Goal: Navigation & Orientation: Find specific page/section

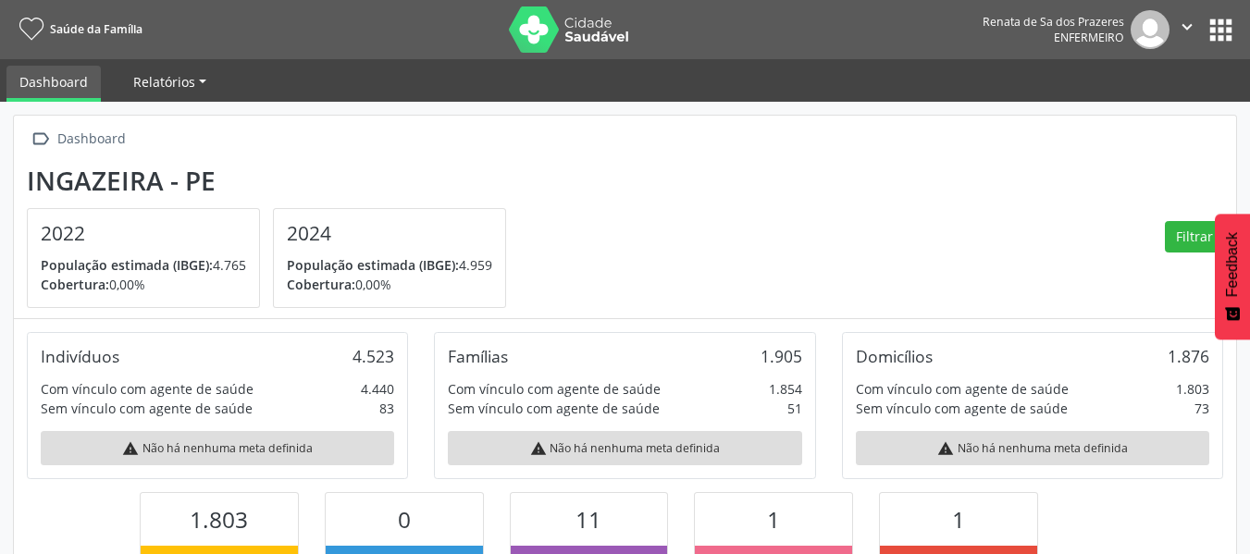
click at [182, 80] on span "Relatórios" at bounding box center [164, 82] width 62 height 18
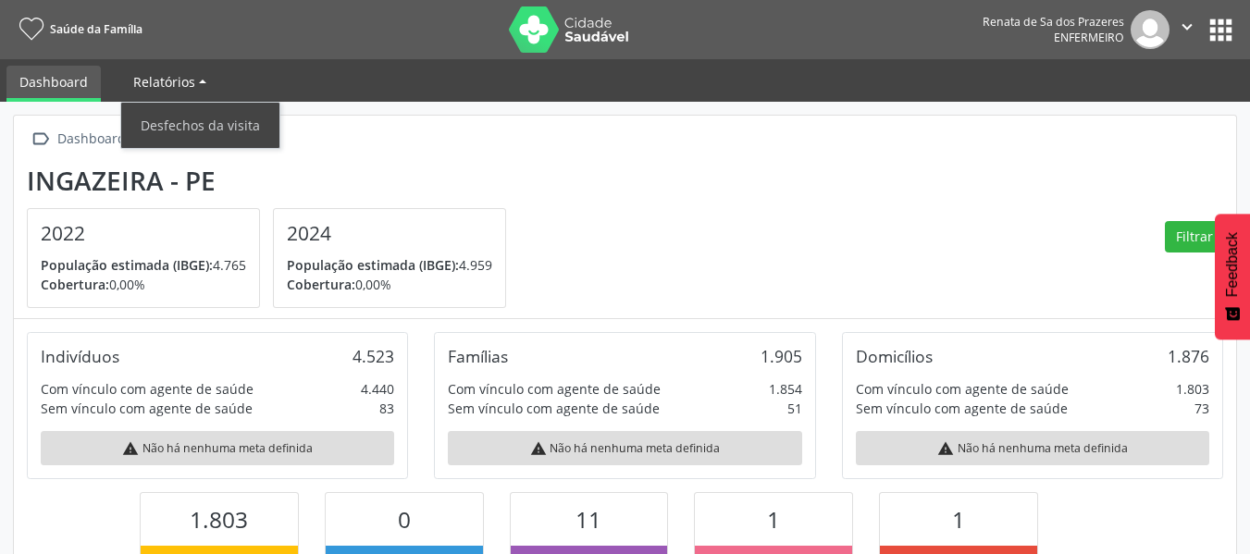
scroll to position [307, 408]
drag, startPoint x: 134, startPoint y: 80, endPoint x: 124, endPoint y: 81, distance: 10.3
click at [127, 81] on link "Relatórios" at bounding box center [169, 82] width 99 height 32
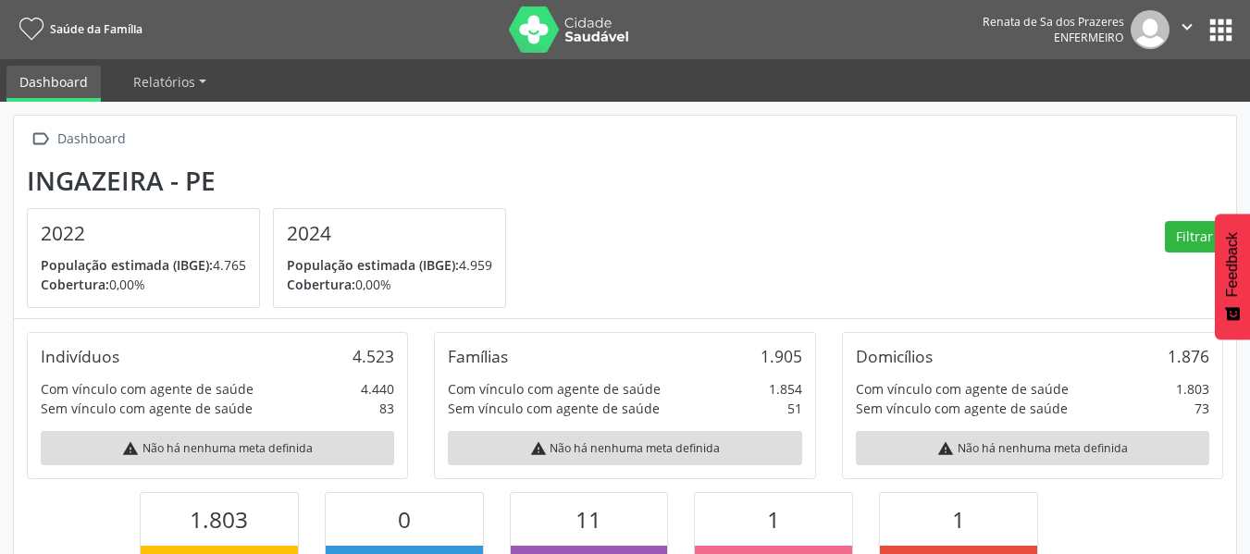
click at [80, 80] on link "Dashboard" at bounding box center [53, 84] width 94 height 36
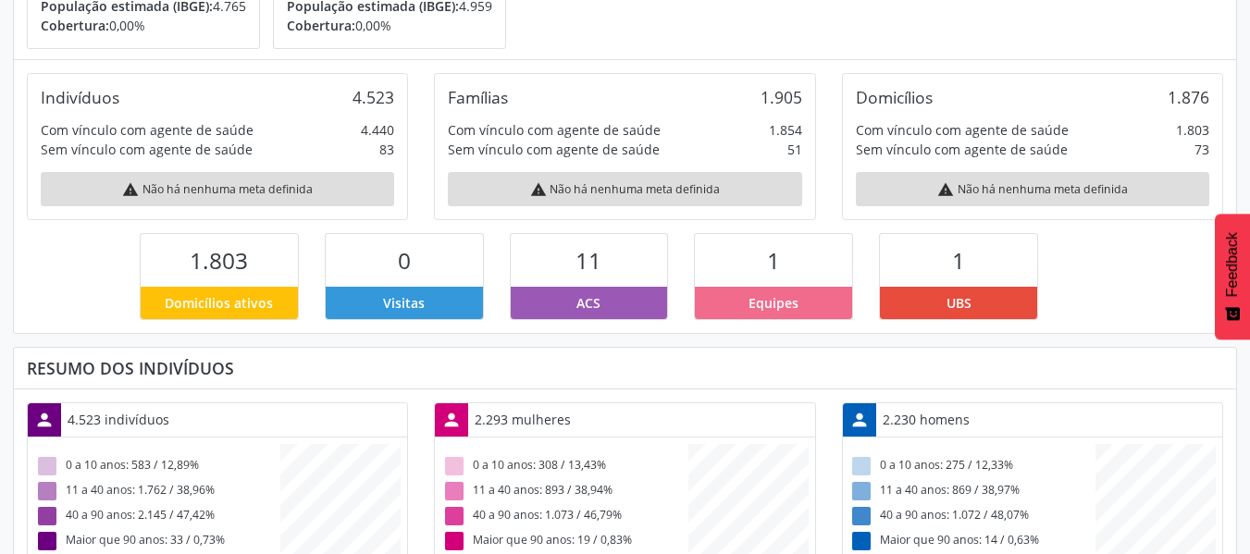
scroll to position [0, 0]
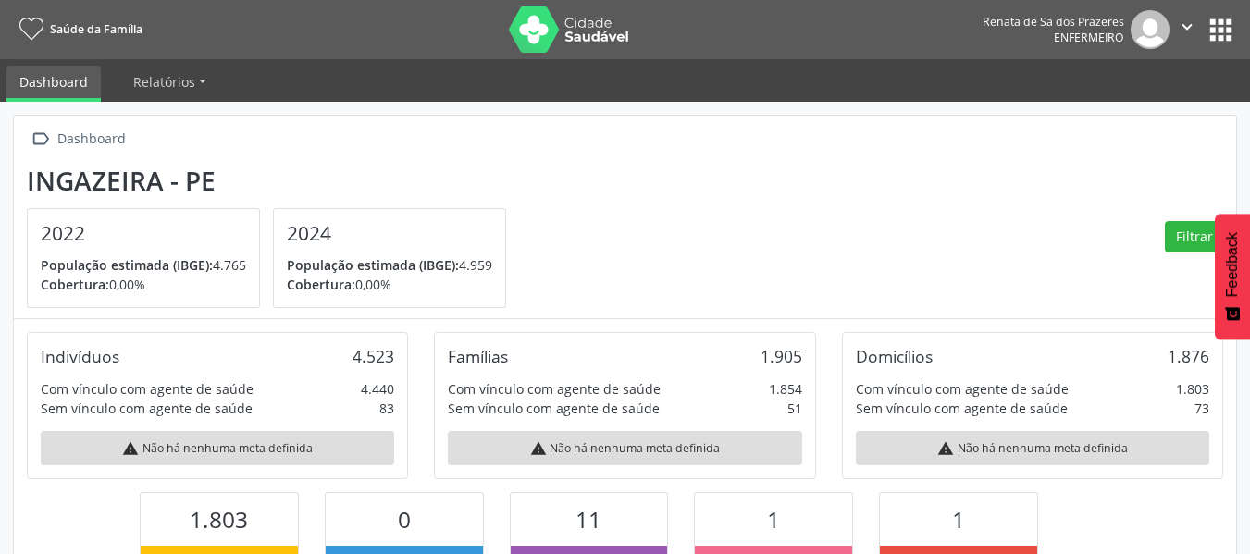
drag, startPoint x: 67, startPoint y: 92, endPoint x: 97, endPoint y: 92, distance: 30.5
click at [69, 92] on link "Dashboard" at bounding box center [53, 84] width 94 height 36
click at [168, 93] on link "Relatórios" at bounding box center [169, 82] width 99 height 32
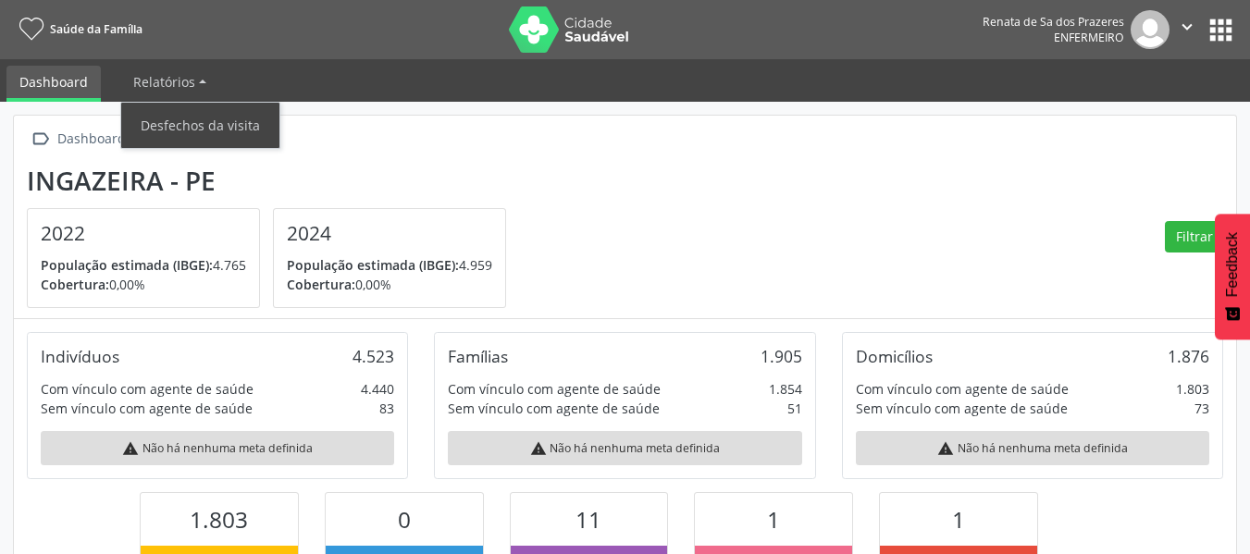
drag, startPoint x: 649, startPoint y: 171, endPoint x: 1124, endPoint y: 147, distance: 475.4
click at [667, 170] on section "Ingazeira - PE 2022 População estimada (IBGE): 4.765 Cobertura: 0,00% 2024 Popu…" at bounding box center [625, 237] width 1197 height 143
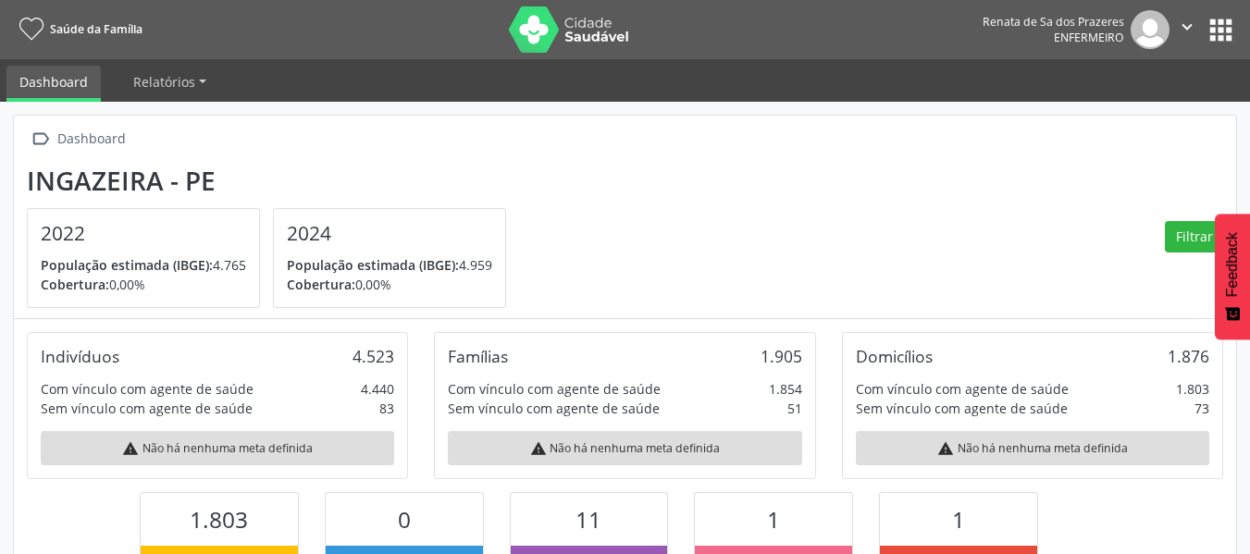
click at [1217, 8] on nav "Saúde da Família Renata de Sa dos Prazeres Enfermeiro  Configurações Sair apps" at bounding box center [625, 29] width 1250 height 59
click at [1201, 26] on button "" at bounding box center [1187, 29] width 35 height 39
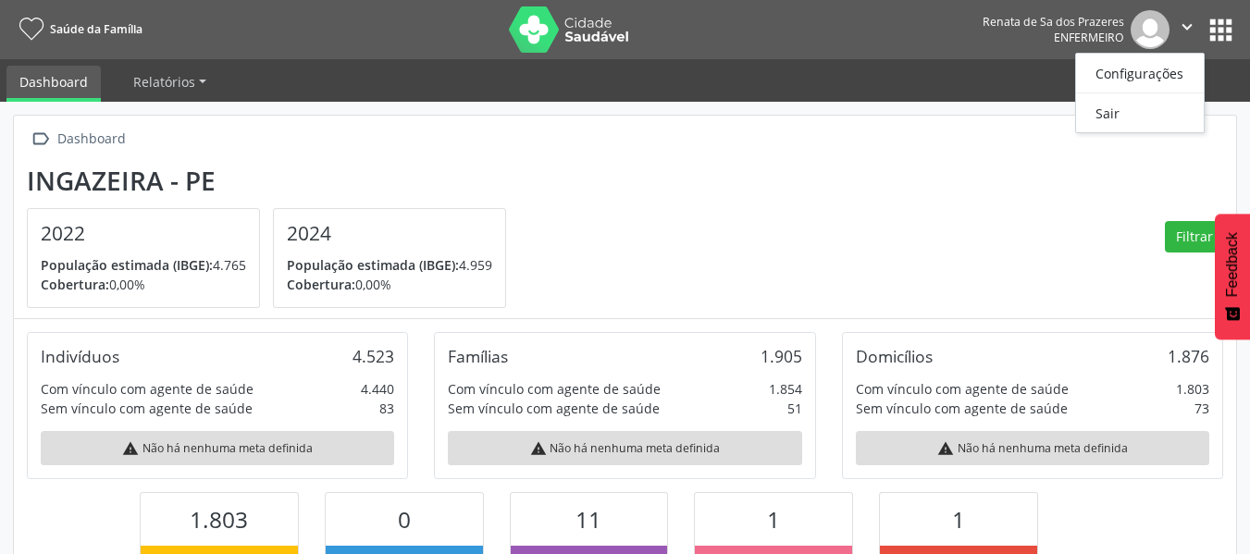
click at [1025, 171] on section "Ingazeira - PE 2022 População estimada (IBGE): 4.765 Cobertura: 0,00% 2024 Popu…" at bounding box center [625, 237] width 1197 height 143
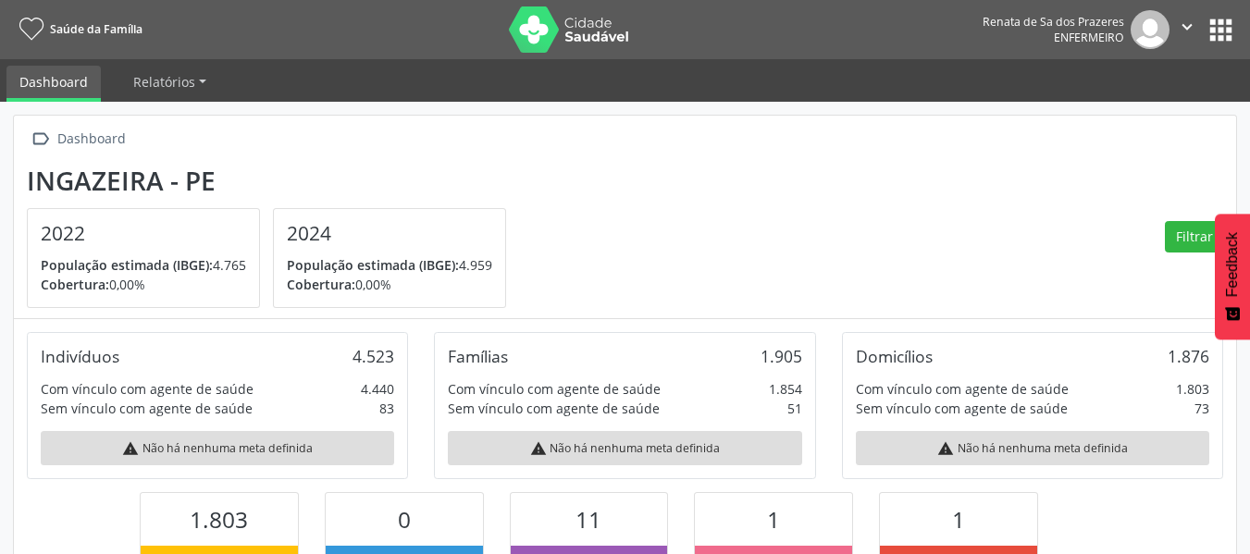
click at [1237, 45] on nav "Saúde da Família Renata de Sa dos Prazeres Enfermeiro  Configurações Sair apps" at bounding box center [625, 29] width 1250 height 59
click at [1215, 37] on button "apps" at bounding box center [1221, 30] width 32 height 32
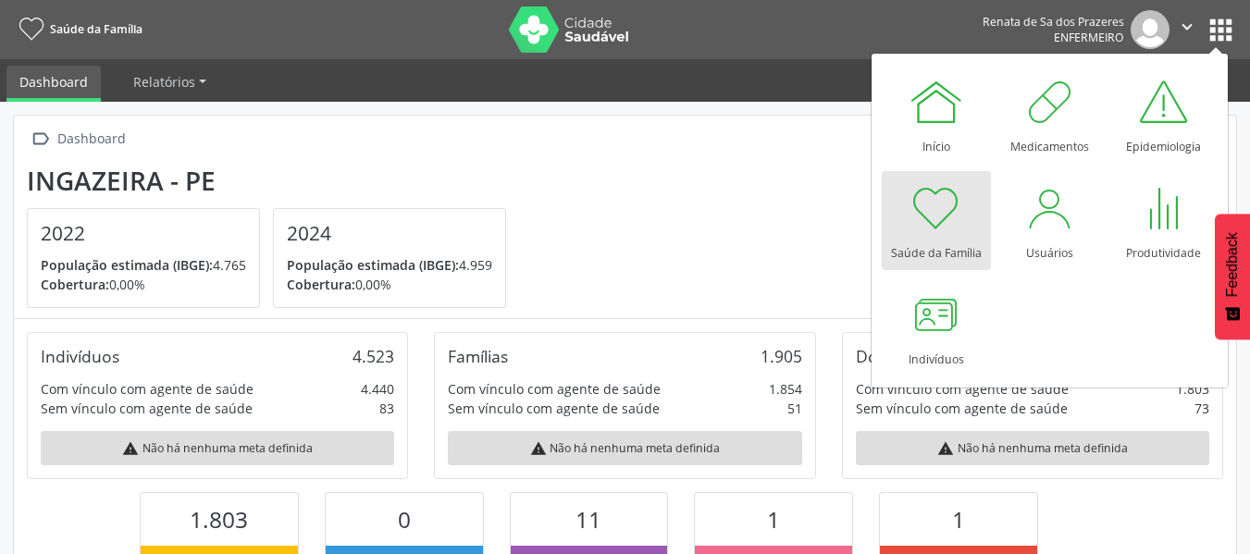
click at [552, 232] on section "Ingazeira - PE 2022 População estimada (IBGE): 4.765 Cobertura: 0,00% 2024 Popu…" at bounding box center [625, 237] width 1197 height 143
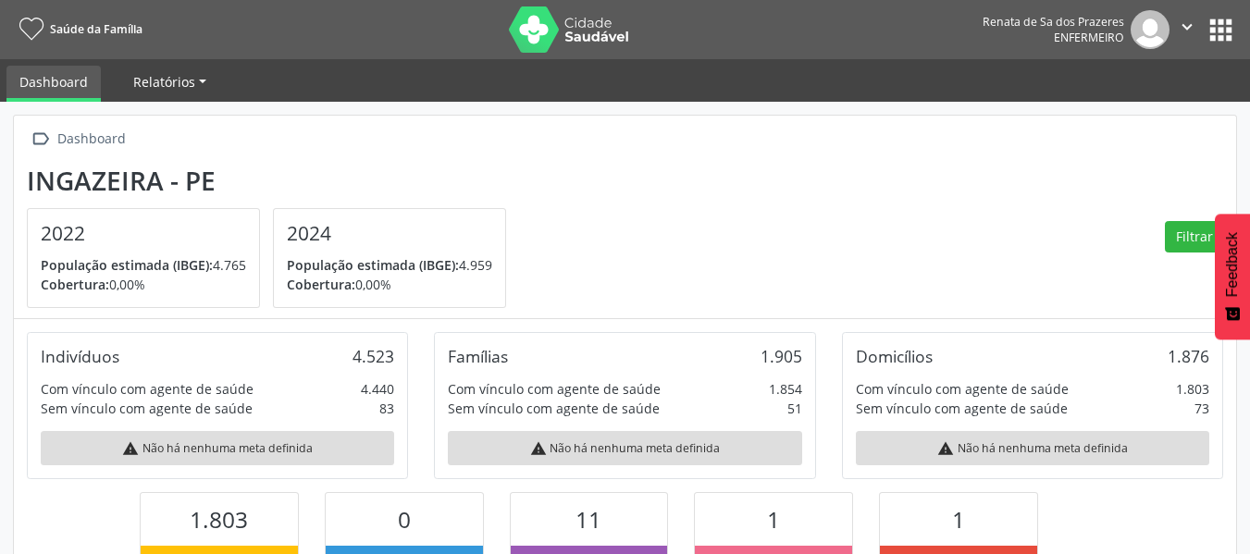
click at [154, 87] on span "Relatórios" at bounding box center [164, 82] width 62 height 18
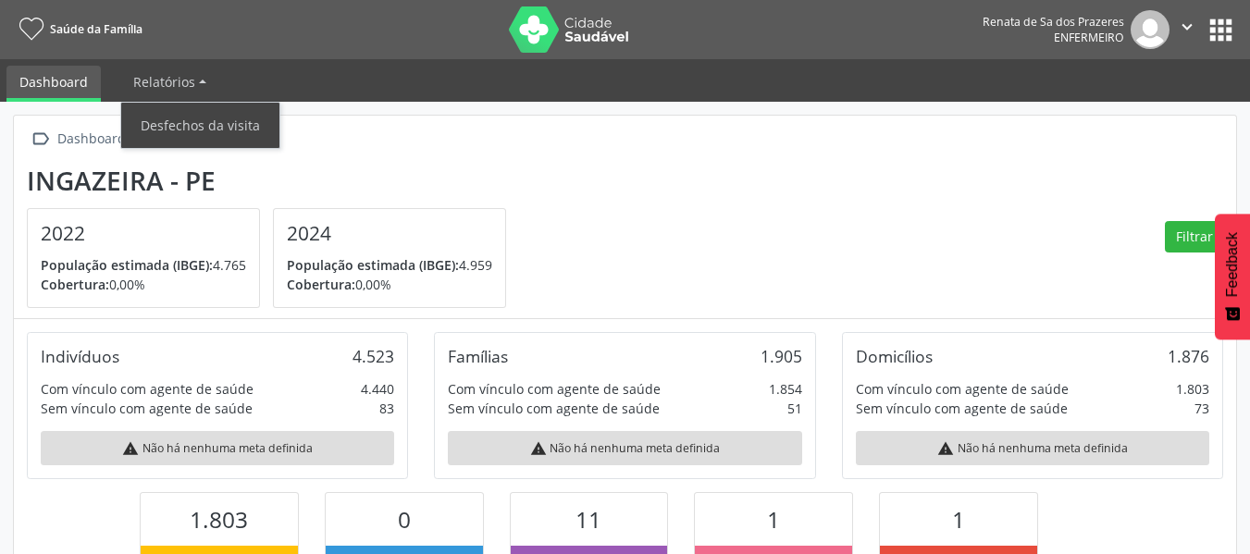
click at [79, 85] on link "Dashboard" at bounding box center [53, 84] width 94 height 36
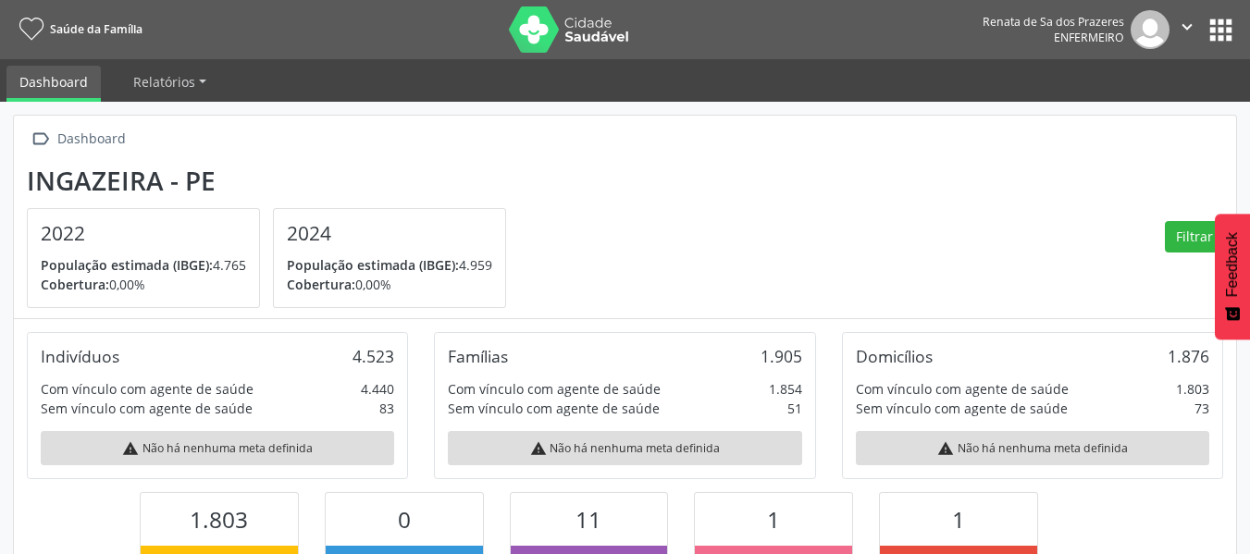
click at [79, 83] on link "Dashboard" at bounding box center [53, 84] width 94 height 36
click at [32, 81] on link "Dashboard" at bounding box center [53, 84] width 94 height 36
click at [106, 19] on link "Saúde da Família" at bounding box center [78, 29] width 130 height 31
click at [45, 92] on link "Dashboard" at bounding box center [53, 84] width 94 height 36
click at [151, 95] on link "Relatórios" at bounding box center [169, 82] width 99 height 32
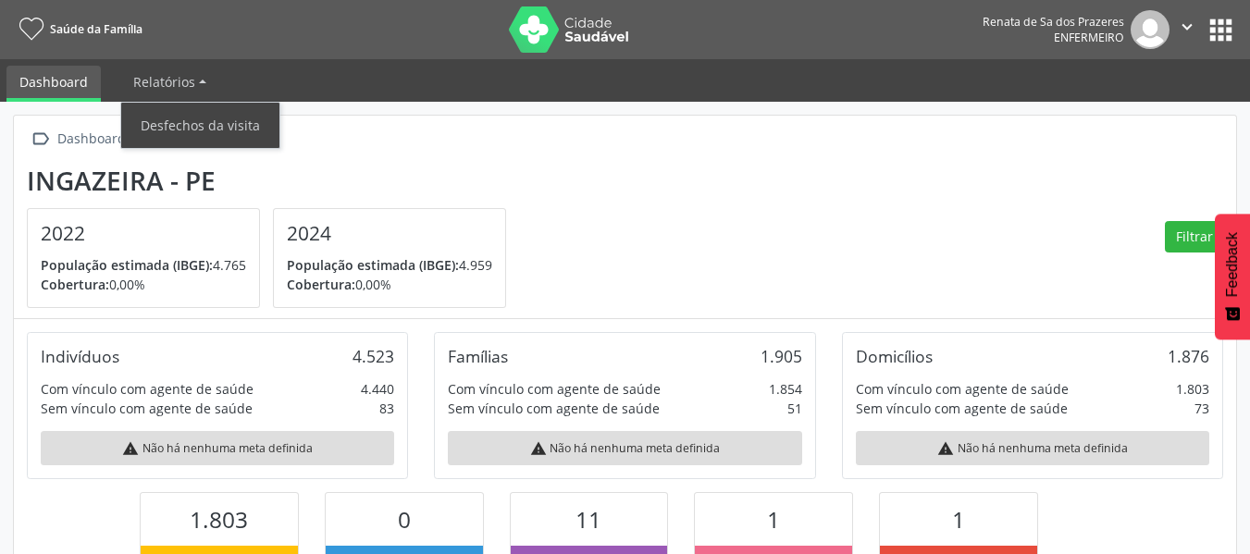
click at [790, 233] on section "Ingazeira - PE 2022 População estimada (IBGE): 4.765 Cobertura: 0,00% 2024 Popu…" at bounding box center [625, 237] width 1197 height 143
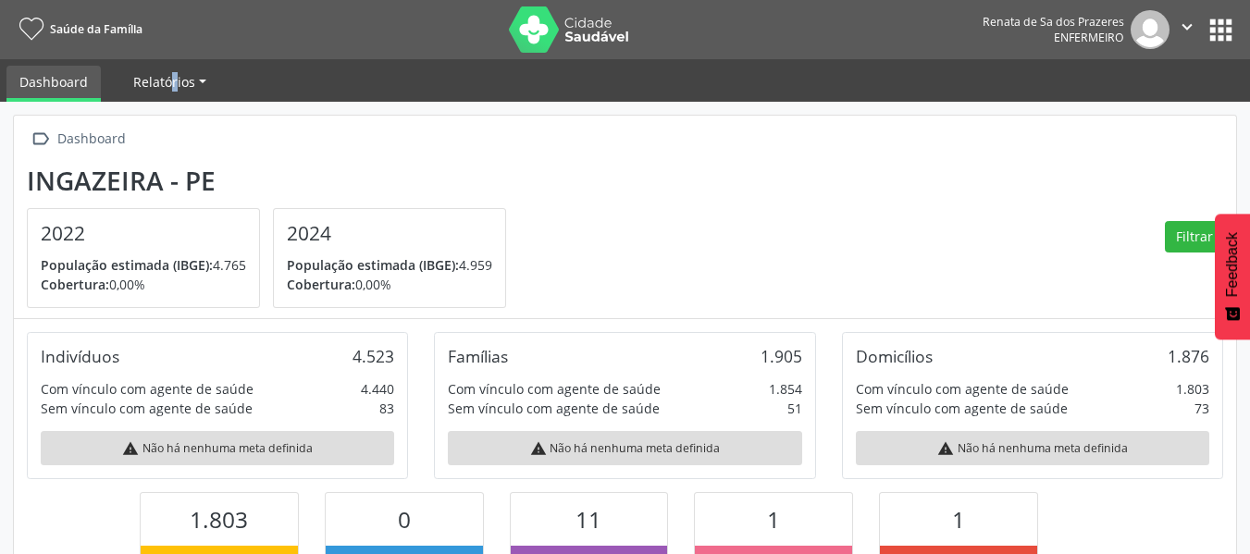
click at [168, 68] on ul "Dashboard Relatórios Desfechos da visita" at bounding box center [625, 80] width 1250 height 43
click at [167, 73] on span "Relatórios" at bounding box center [164, 82] width 62 height 18
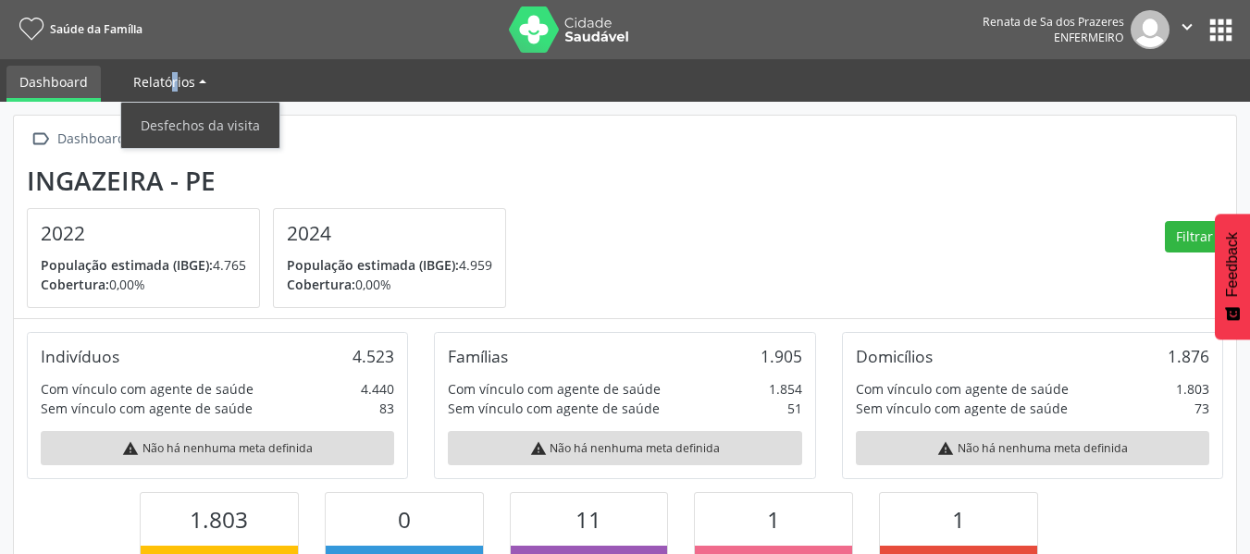
click at [168, 73] on span "Relatórios" at bounding box center [164, 82] width 62 height 18
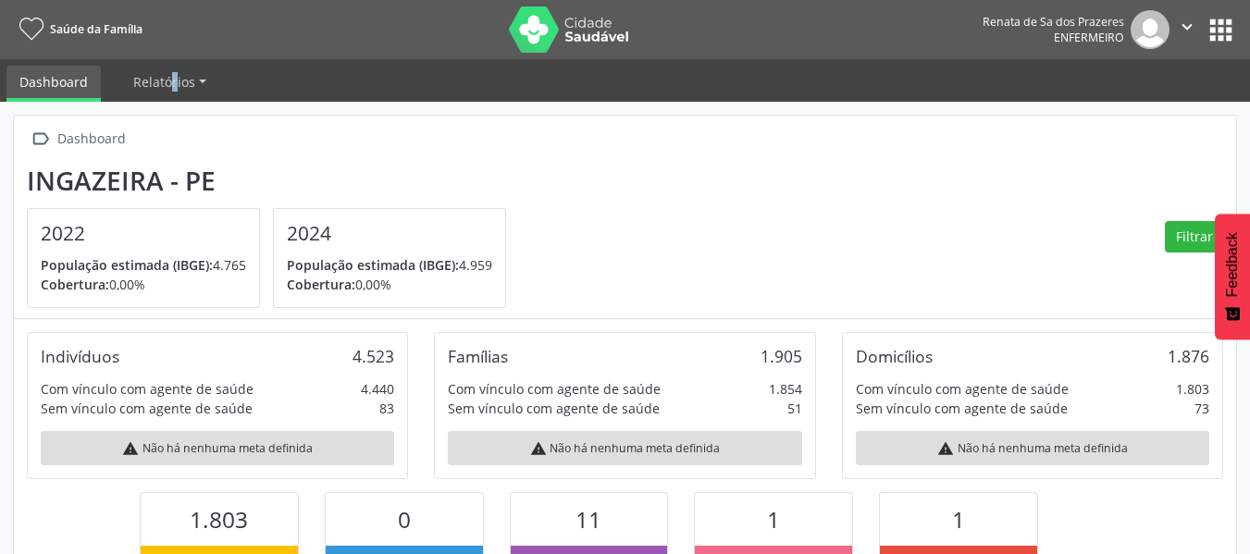
click at [80, 73] on link "Dashboard" at bounding box center [53, 84] width 94 height 36
drag, startPoint x: 812, startPoint y: 253, endPoint x: 872, endPoint y: 231, distance: 63.8
click at [826, 244] on section "Ingazeira - PE 2022 População estimada (IBGE): 4.765 Cobertura: 0,00% 2024 Popu…" at bounding box center [625, 237] width 1197 height 143
click at [1161, 30] on img at bounding box center [1150, 29] width 39 height 39
click at [1186, 30] on icon "" at bounding box center [1187, 27] width 20 height 20
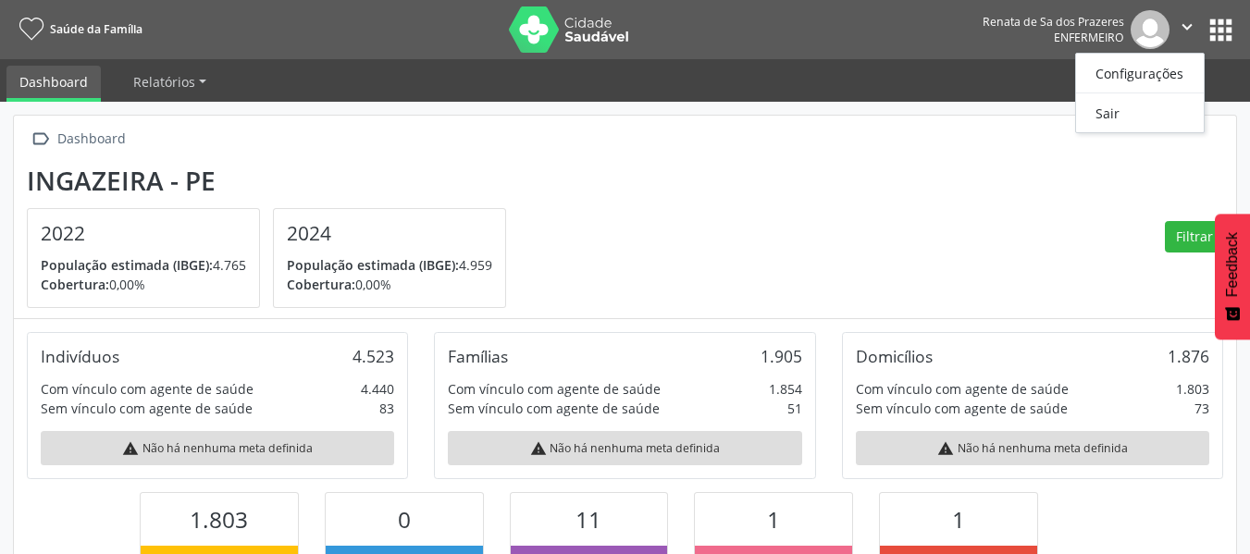
click at [1186, 30] on icon "" at bounding box center [1187, 27] width 20 height 20
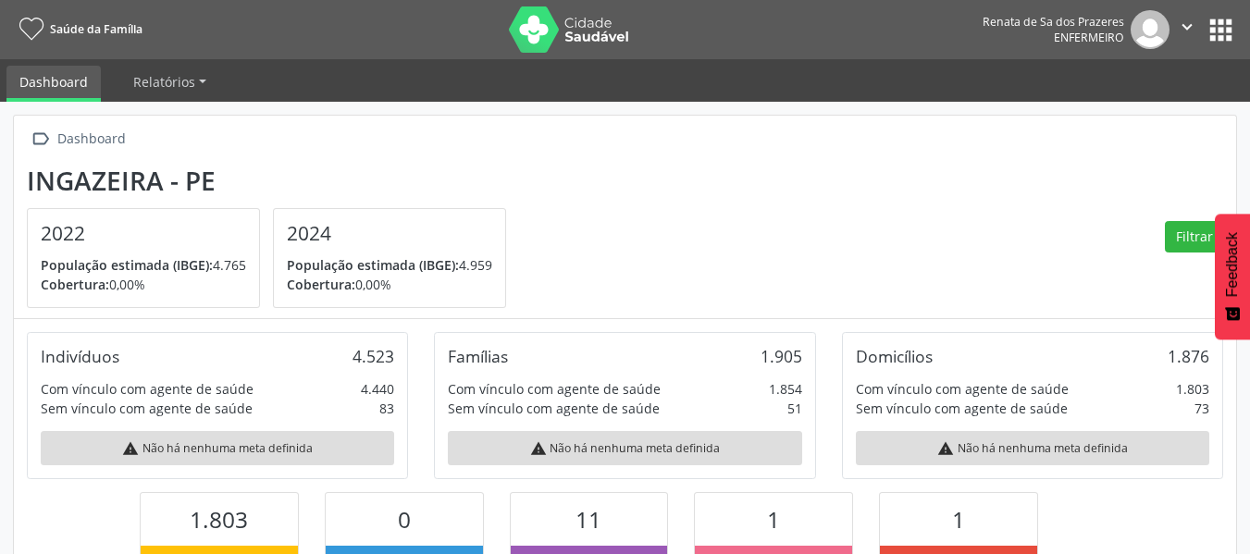
click at [1208, 31] on button "apps" at bounding box center [1221, 30] width 32 height 32
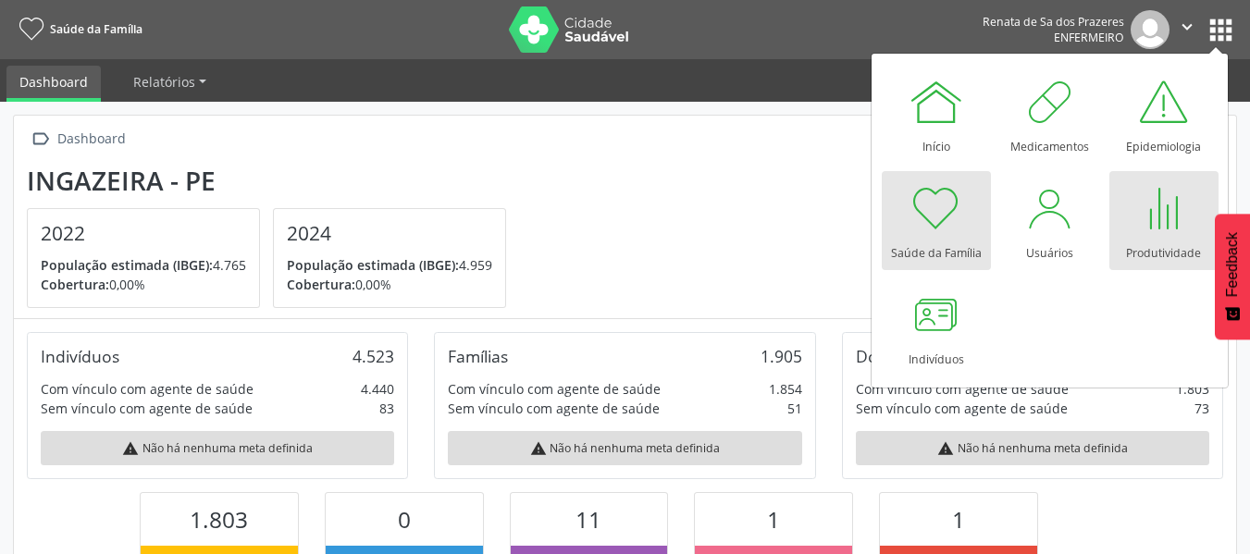
click at [1125, 221] on link "Produtividade" at bounding box center [1164, 220] width 109 height 99
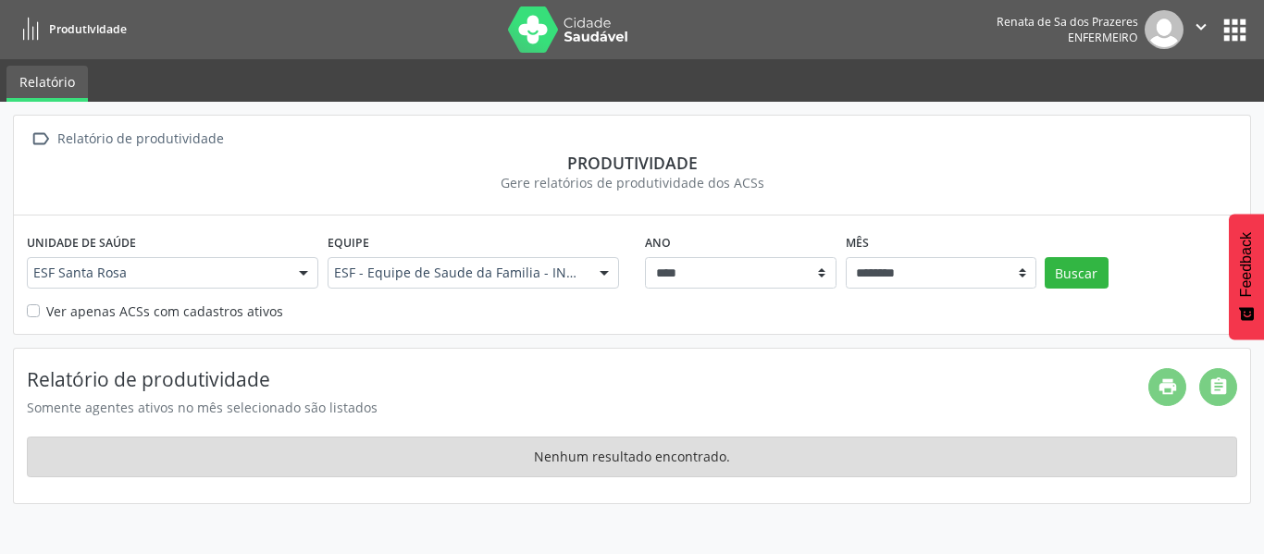
click at [84, 27] on span "Produtividade" at bounding box center [88, 29] width 78 height 16
click at [45, 82] on link "Relatório" at bounding box center [46, 84] width 81 height 36
click at [1249, 34] on button "apps" at bounding box center [1235, 30] width 32 height 32
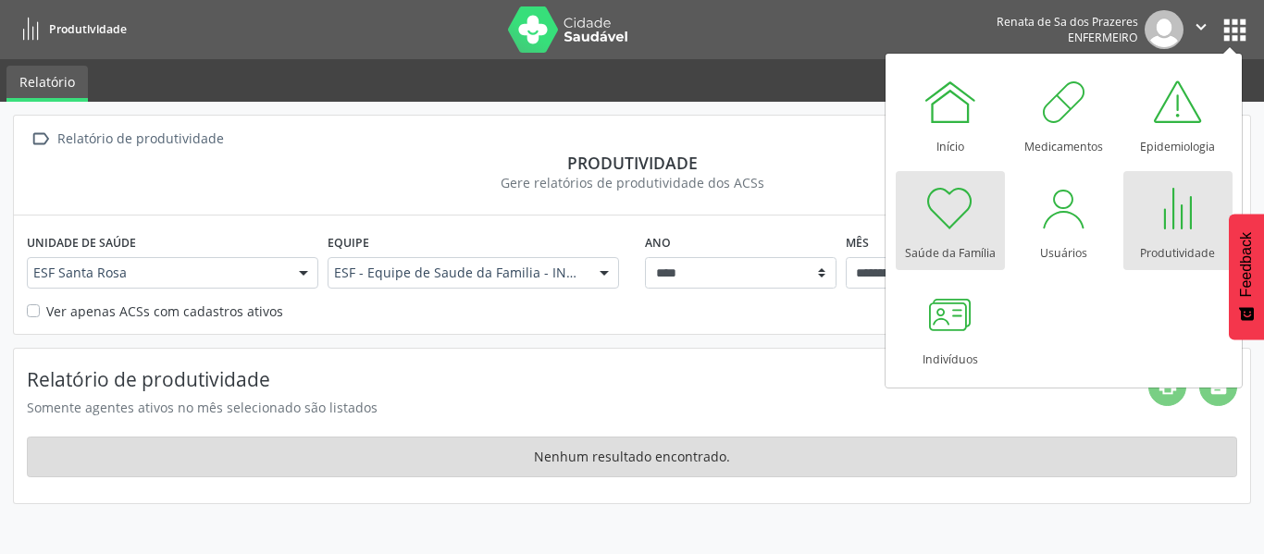
click at [918, 219] on link "Saúde da Família" at bounding box center [950, 220] width 109 height 99
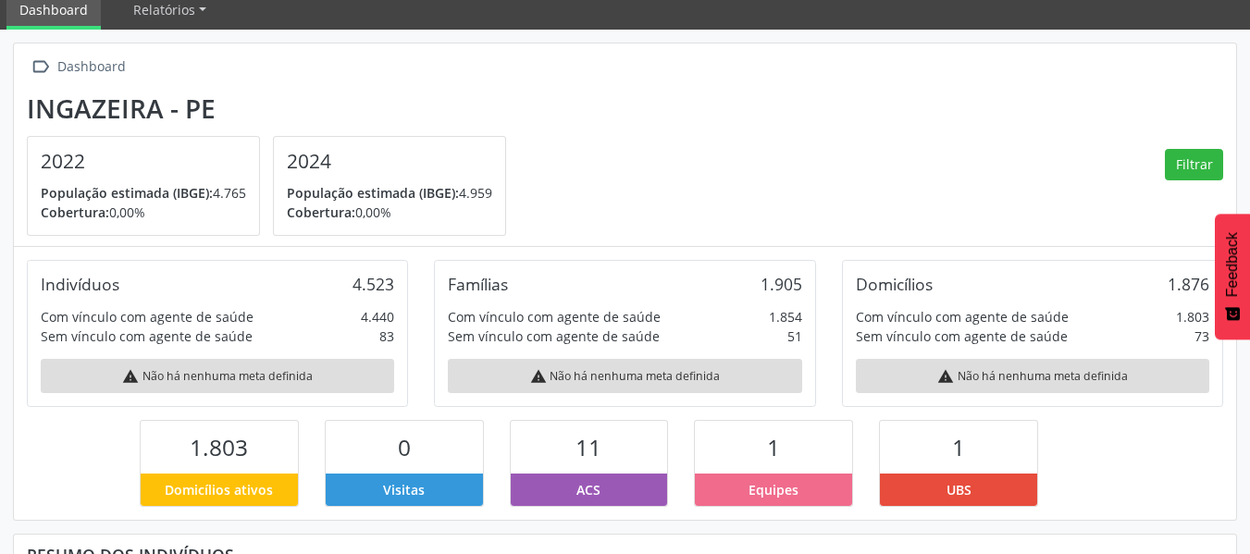
scroll to position [93, 0]
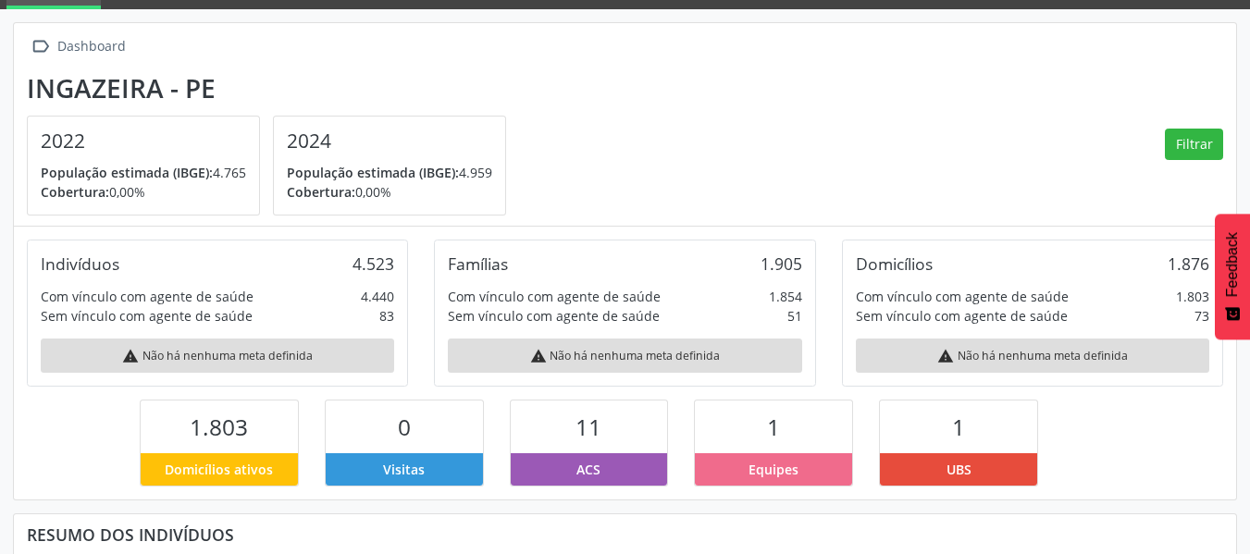
click at [406, 173] on span "População estimada (IBGE):" at bounding box center [373, 173] width 172 height 18
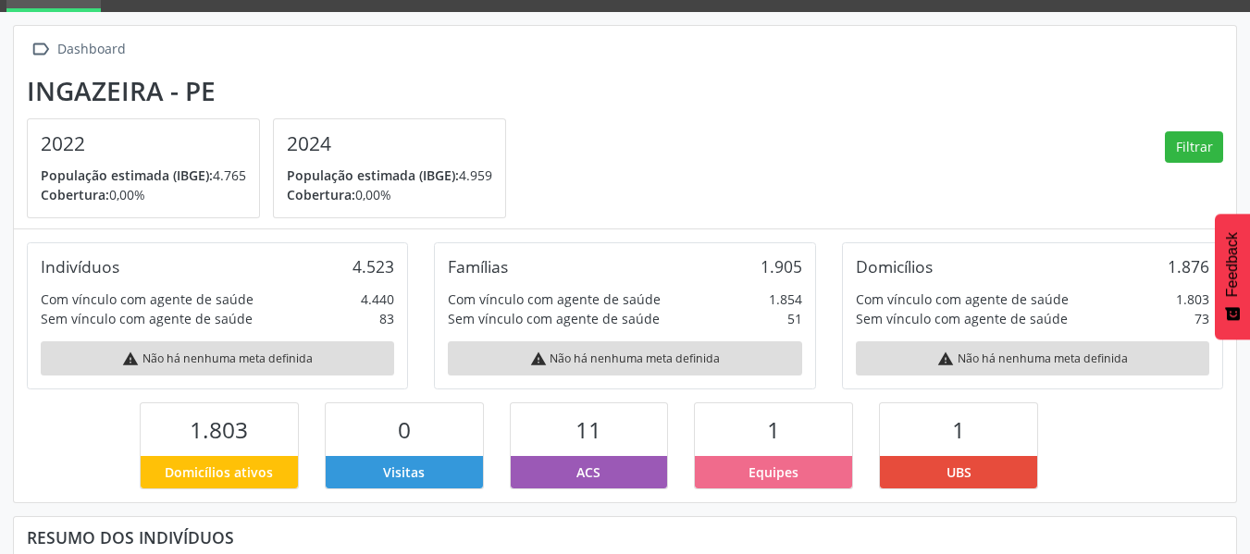
scroll to position [0, 0]
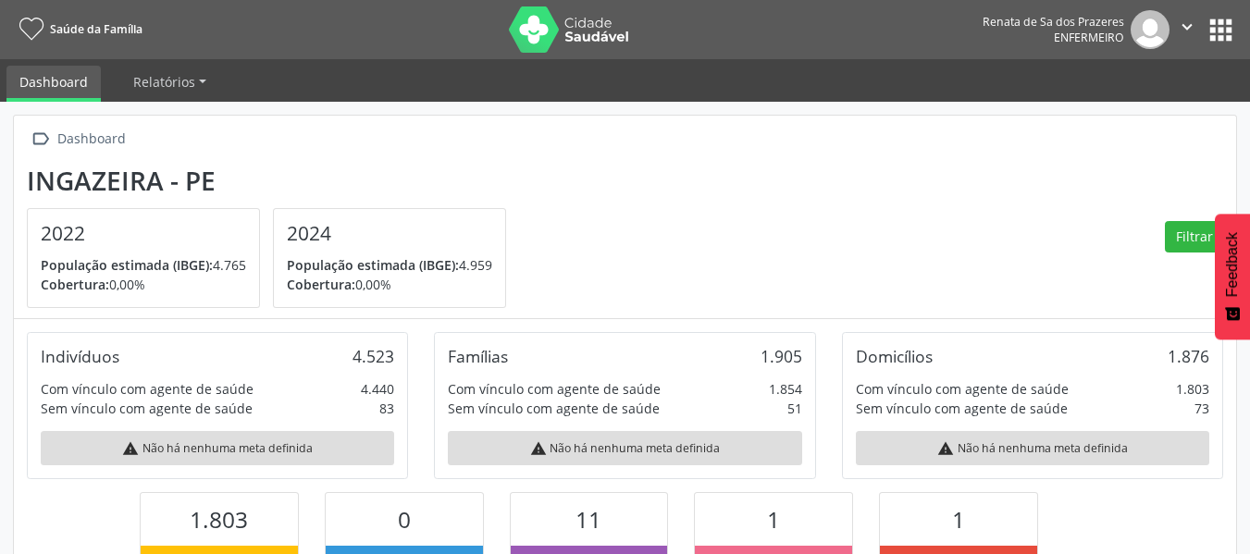
click at [1216, 35] on button "apps" at bounding box center [1221, 30] width 32 height 32
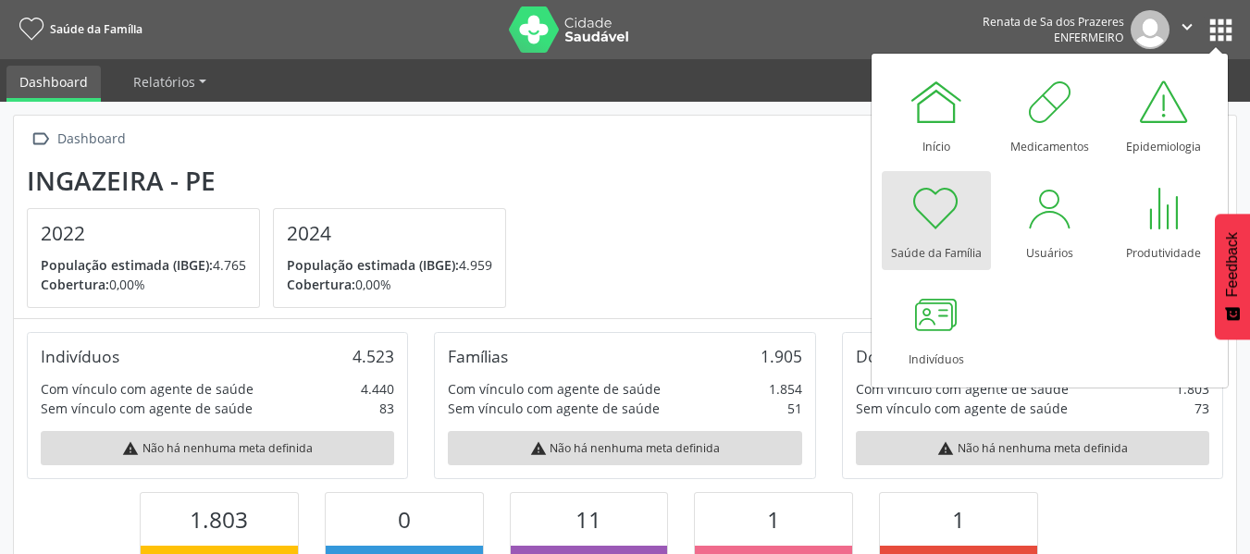
drag, startPoint x: 653, startPoint y: 180, endPoint x: 413, endPoint y: 145, distance: 243.0
click at [609, 181] on section "Ingazeira - PE 2022 População estimada (IBGE): 4.765 Cobertura: 0,00% 2024 Popu…" at bounding box center [625, 237] width 1197 height 143
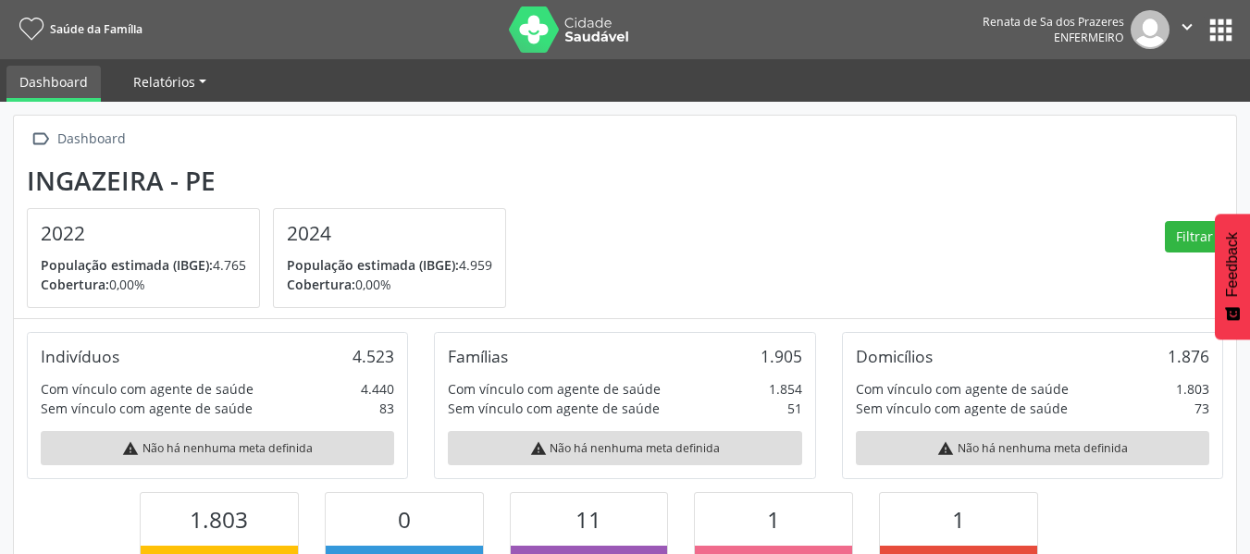
click at [129, 79] on link "Relatórios" at bounding box center [169, 82] width 99 height 32
click at [44, 77] on link "Dashboard" at bounding box center [53, 84] width 94 height 36
click at [1236, 38] on nav "Saúde da Família Renata de Sa dos Prazeres Enfermeiro  Configurações Sair apps" at bounding box center [625, 29] width 1250 height 59
click at [1217, 37] on button "apps" at bounding box center [1221, 30] width 32 height 32
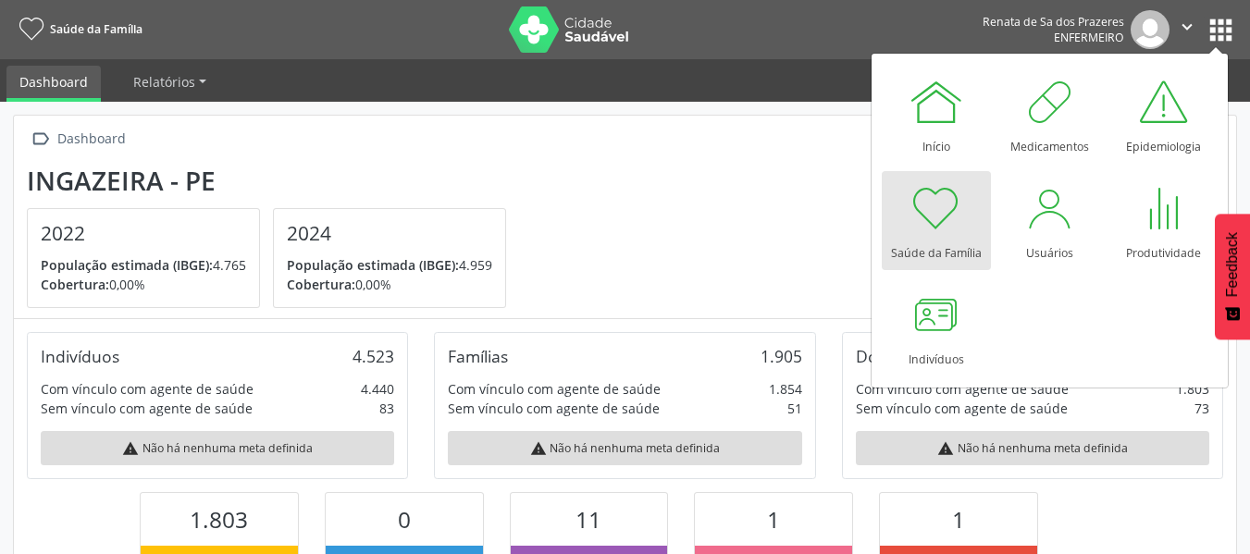
click at [503, 168] on div "Ingazeira - PE" at bounding box center [273, 181] width 492 height 31
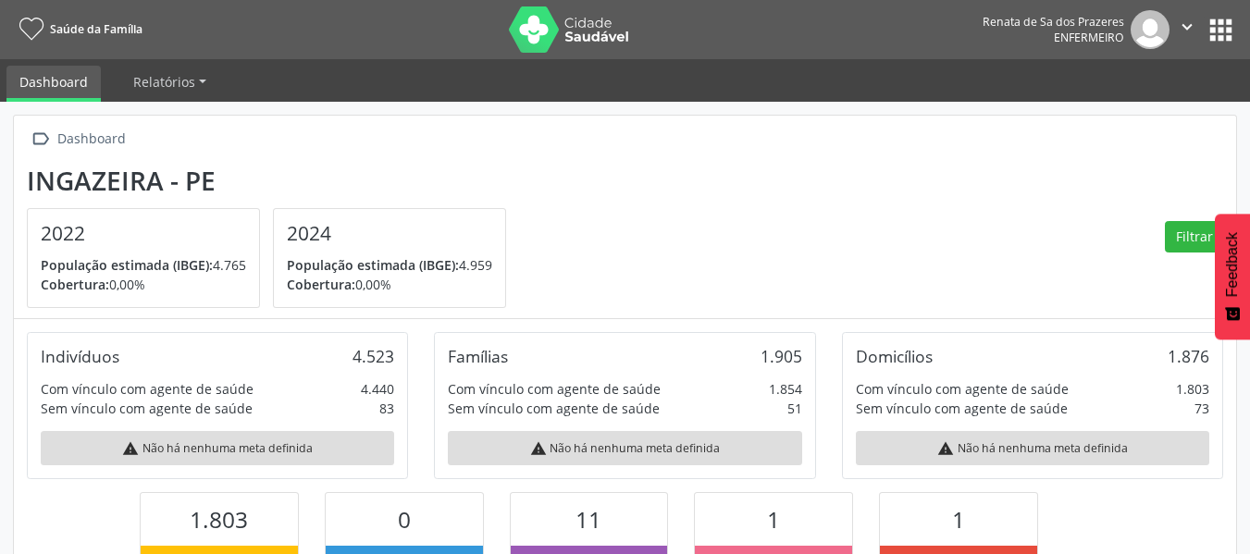
click at [55, 79] on link "Dashboard" at bounding box center [53, 84] width 94 height 36
click at [138, 78] on span "Relatórios" at bounding box center [164, 82] width 62 height 18
click at [68, 19] on link "Saúde da Família" at bounding box center [78, 29] width 130 height 31
click at [1232, 26] on button "apps" at bounding box center [1221, 30] width 32 height 32
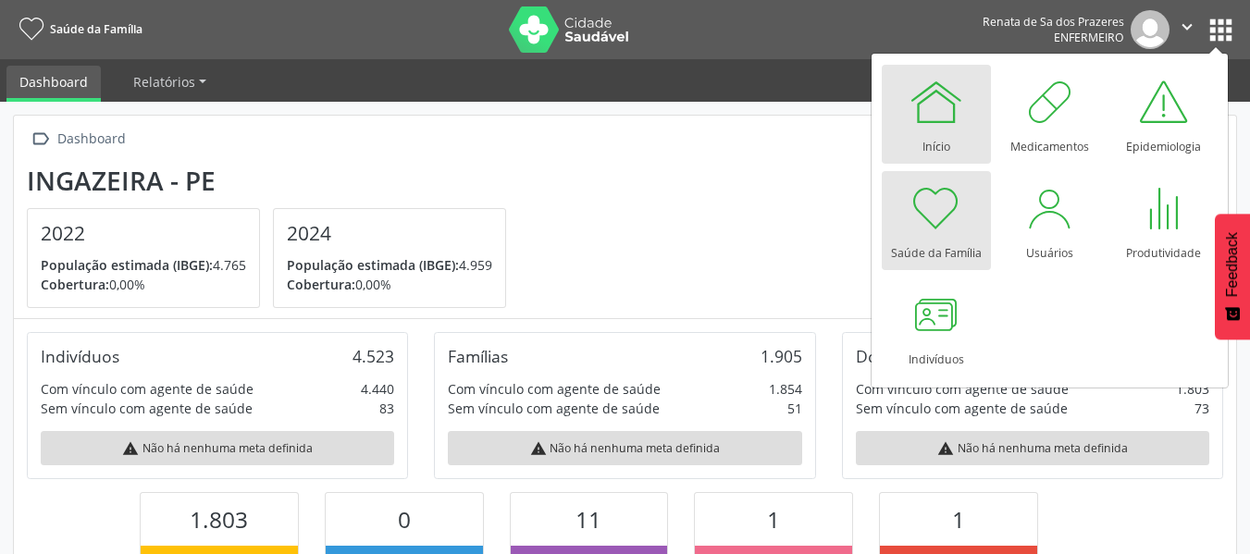
click at [939, 132] on div "Início" at bounding box center [937, 142] width 28 height 25
